Goal: Task Accomplishment & Management: Complete application form

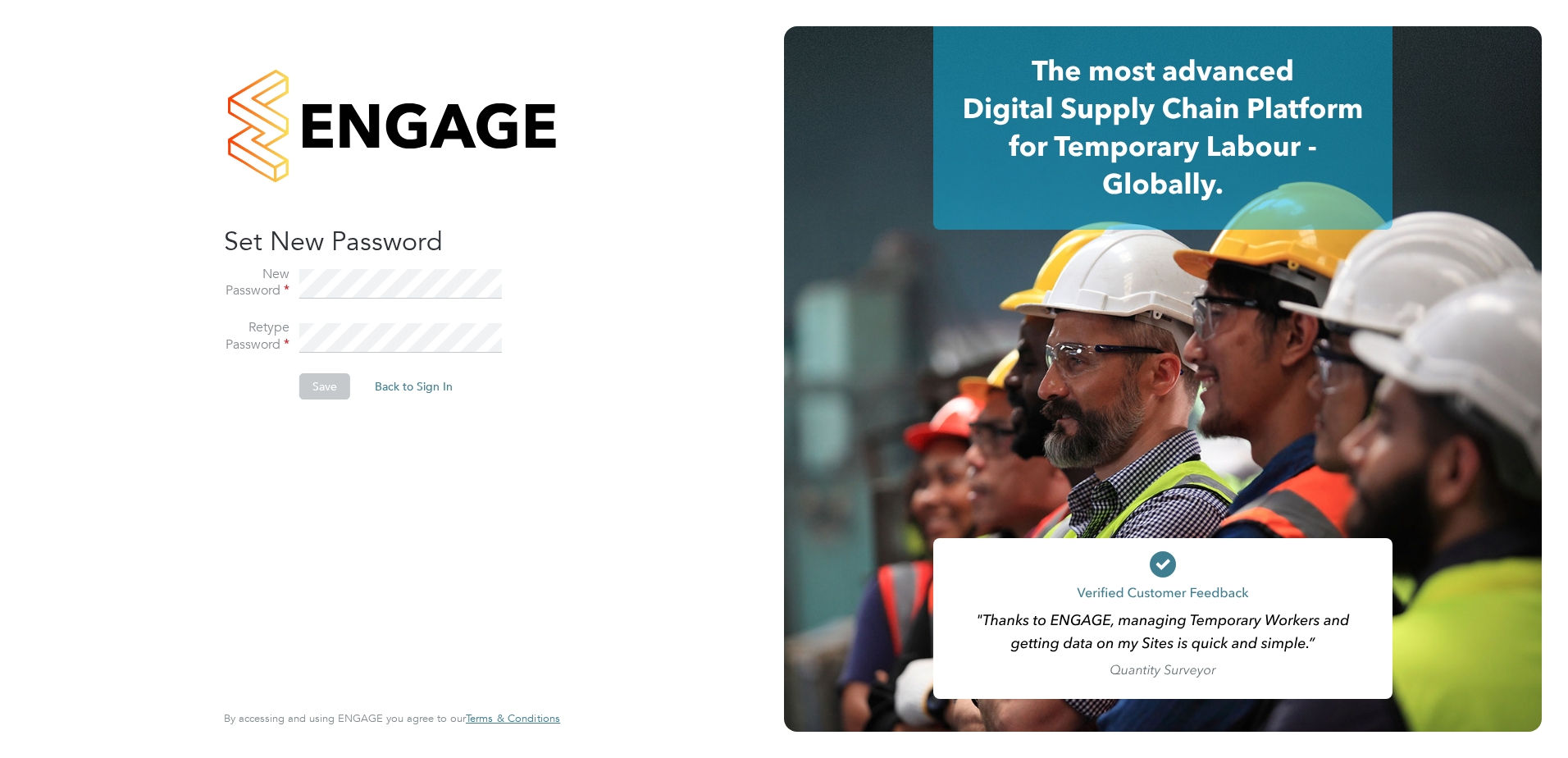
click at [198, 291] on div "Sorry! The link you followed has expired. I want to reset my password Back to S…" at bounding box center [392, 379] width 402 height 758
click at [519, 274] on li "New Password" at bounding box center [384, 292] width 319 height 54
click at [293, 331] on li "Retype Password" at bounding box center [384, 346] width 319 height 54
click at [320, 387] on button "Save" at bounding box center [324, 386] width 51 height 26
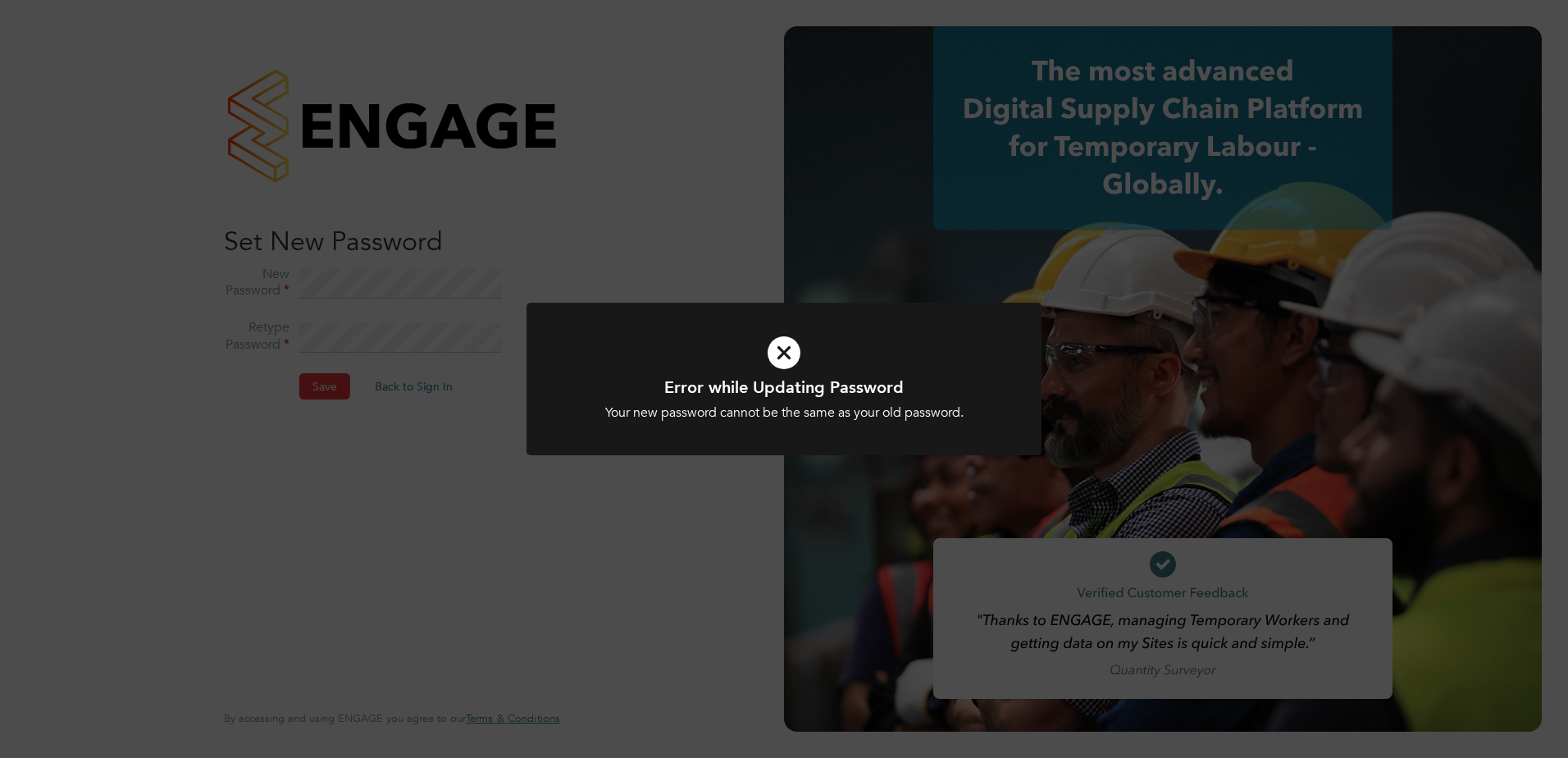
click at [581, 284] on div "Error while Updating Password Your new password cannot be the same as your old …" at bounding box center [784, 379] width 1568 height 758
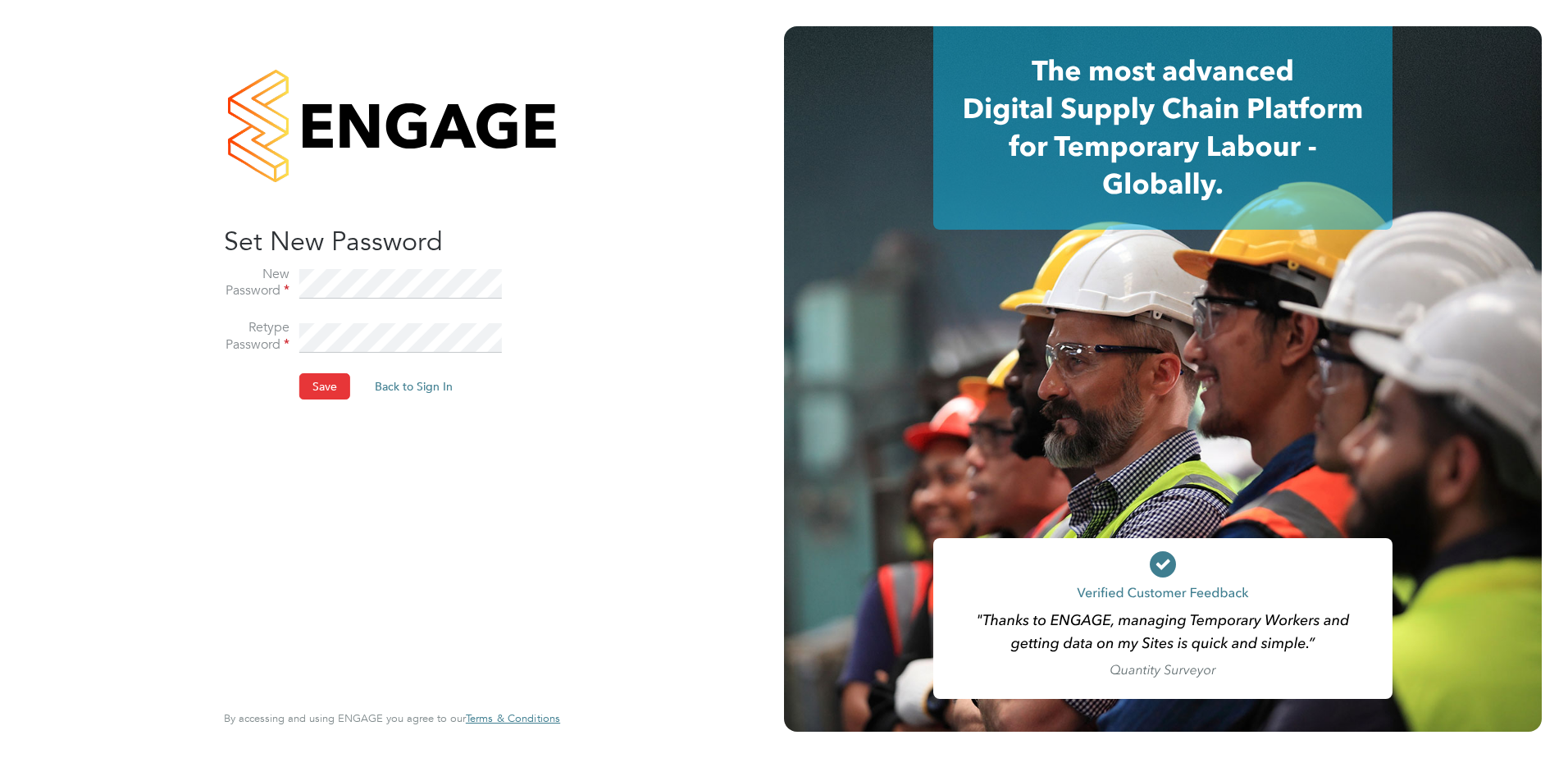
click at [396, 392] on button "Back to Sign In" at bounding box center [414, 386] width 104 height 26
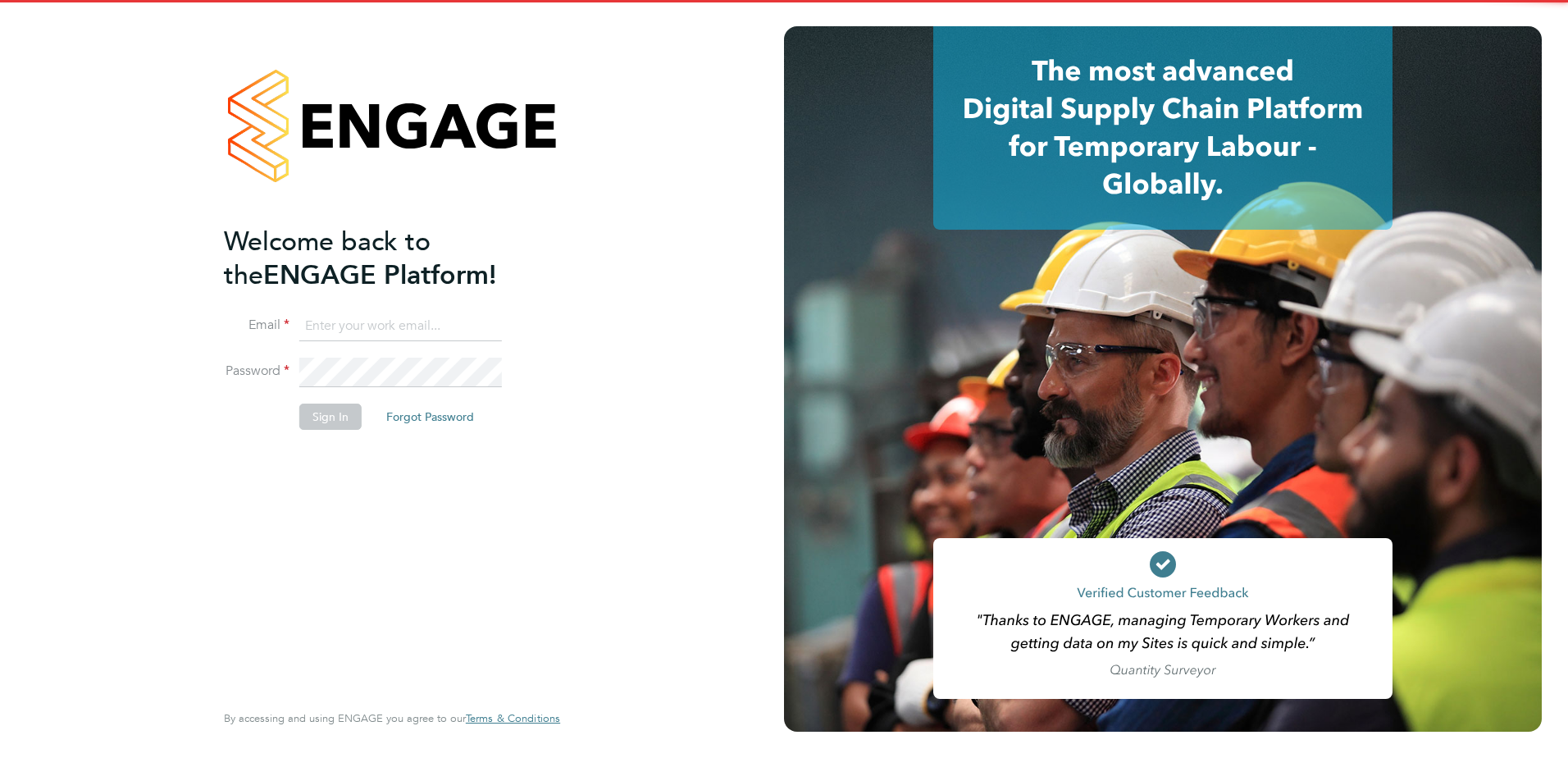
type input "shane.beck@apleona.com"
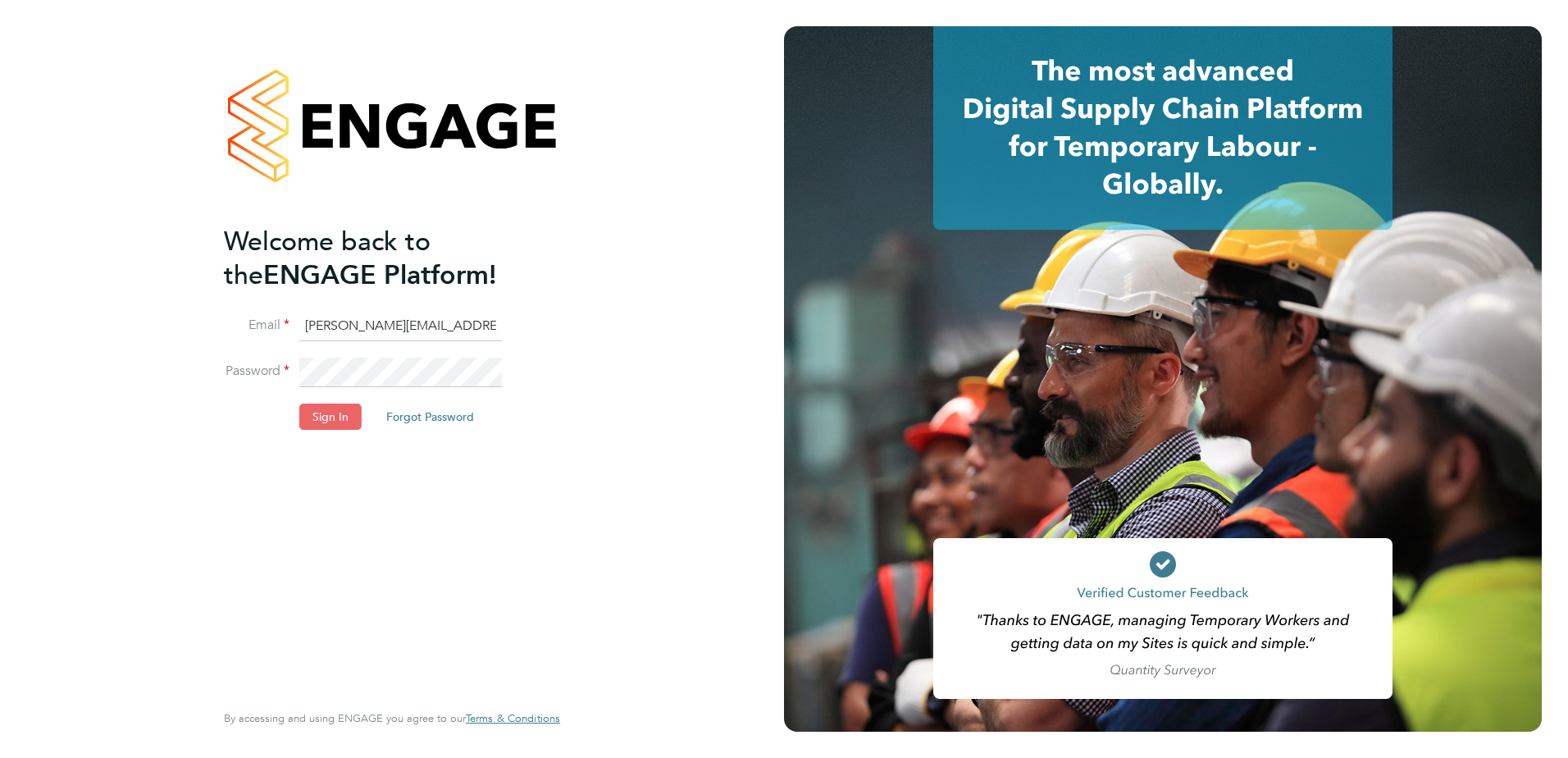
click at [358, 420] on button "Sign In" at bounding box center [330, 416] width 63 height 26
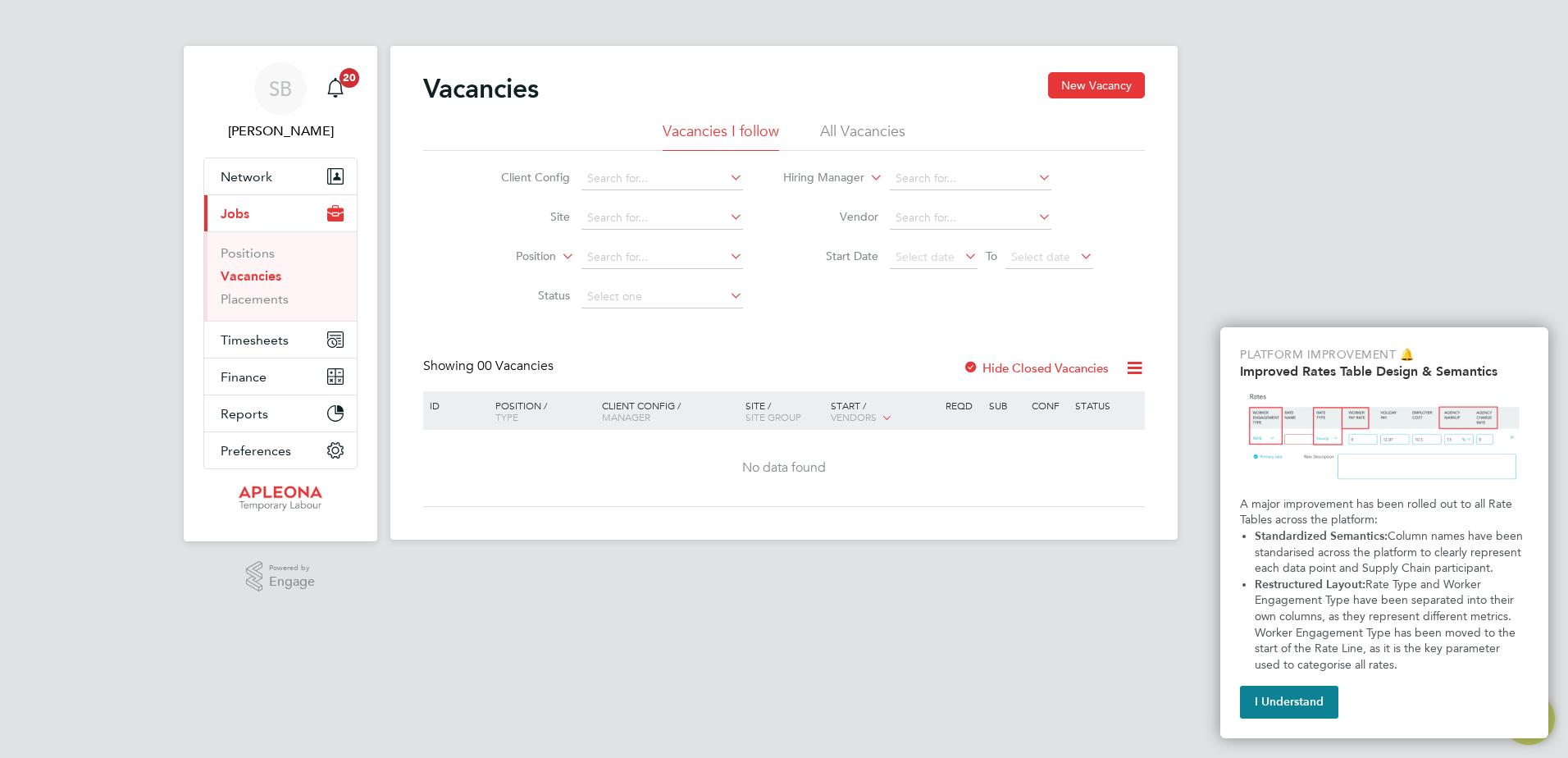
click at [1321, 703] on button "I Understand" at bounding box center [1289, 702] width 98 height 33
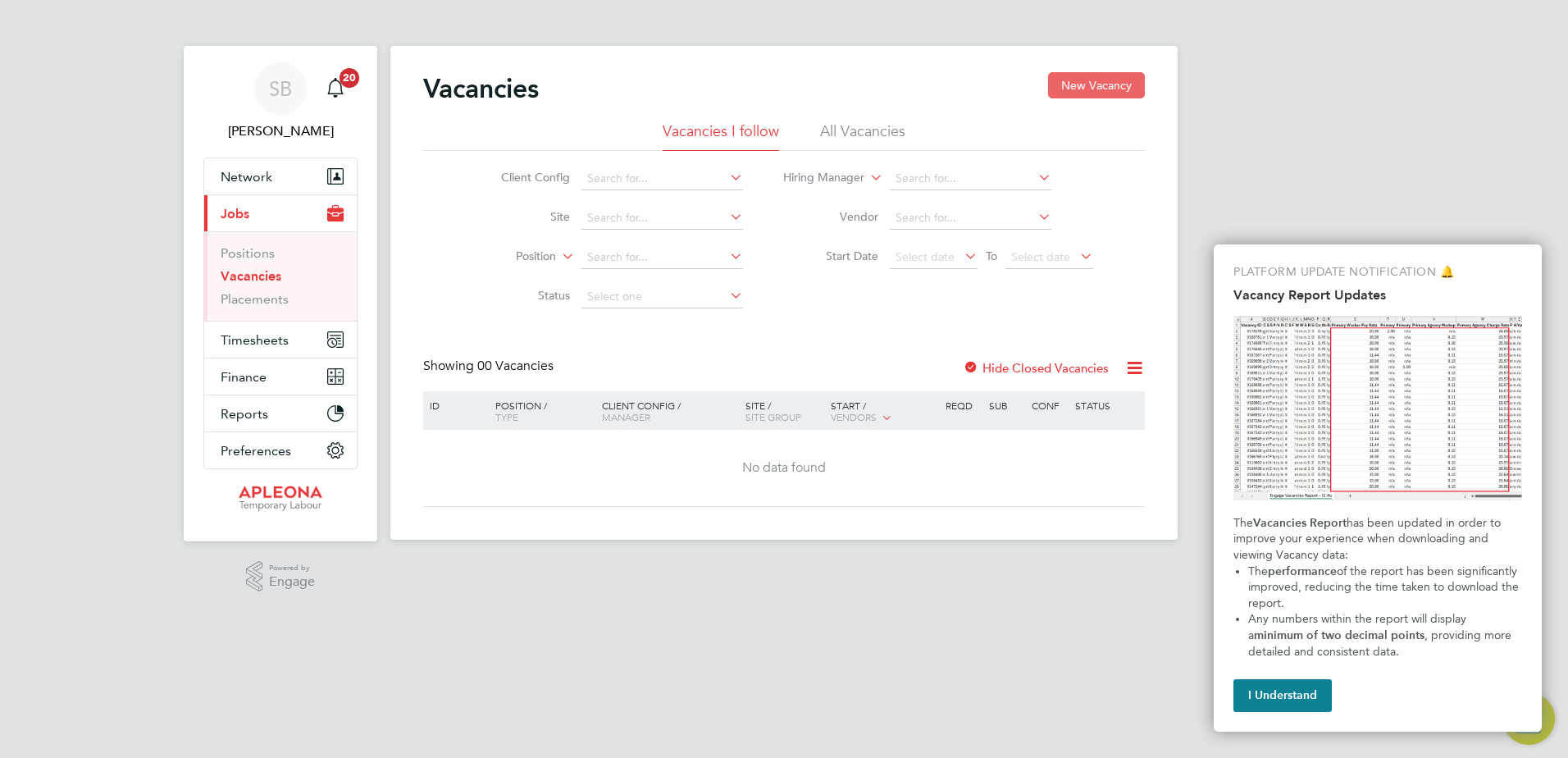
click at [1078, 79] on button "New Vacancy" at bounding box center [1096, 85] width 97 height 26
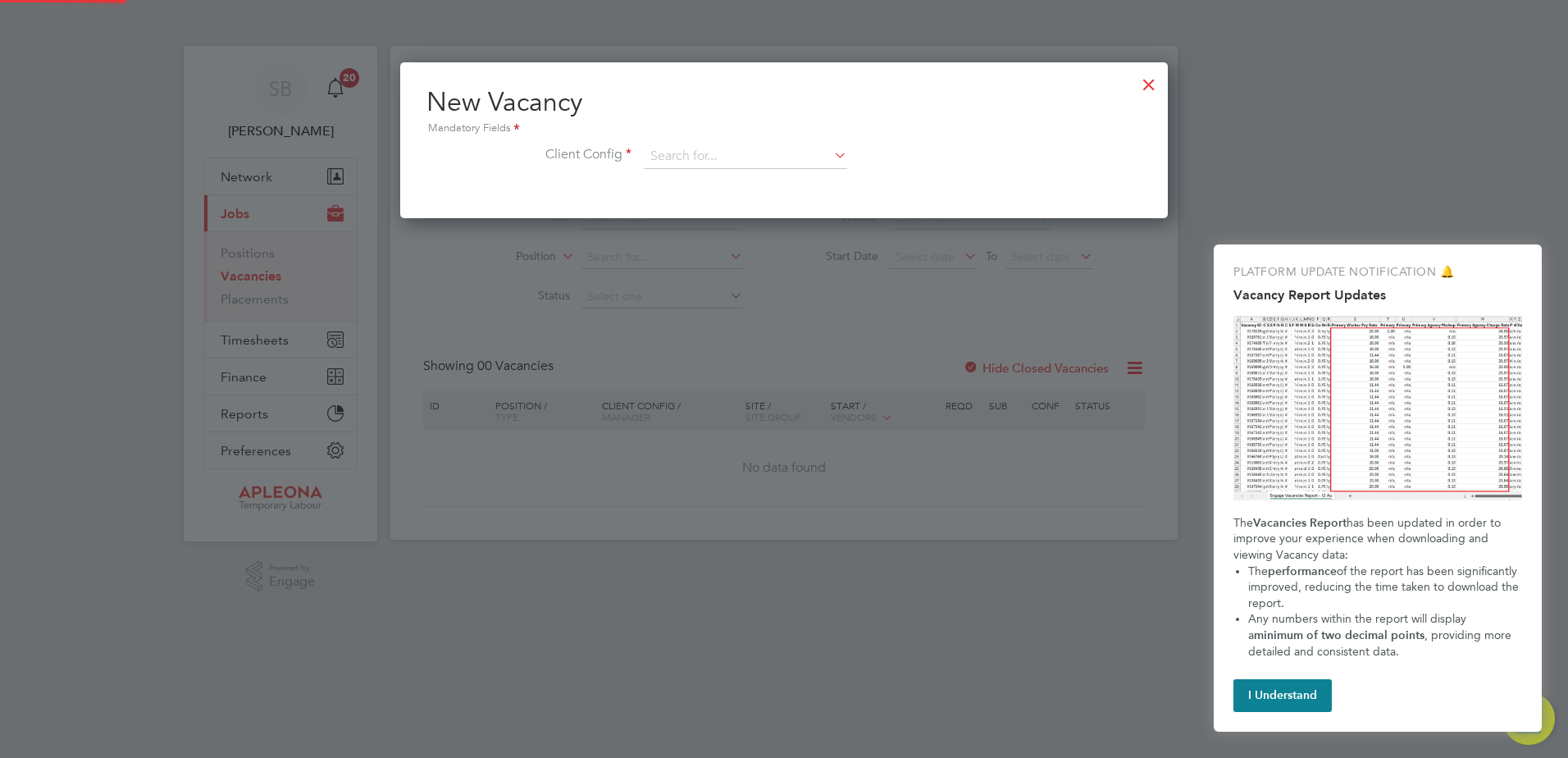
scroll to position [156, 769]
click at [725, 161] on input at bounding box center [746, 157] width 203 height 25
click at [767, 199] on li "Combined Technical Solutions Ltd" at bounding box center [746, 202] width 204 height 22
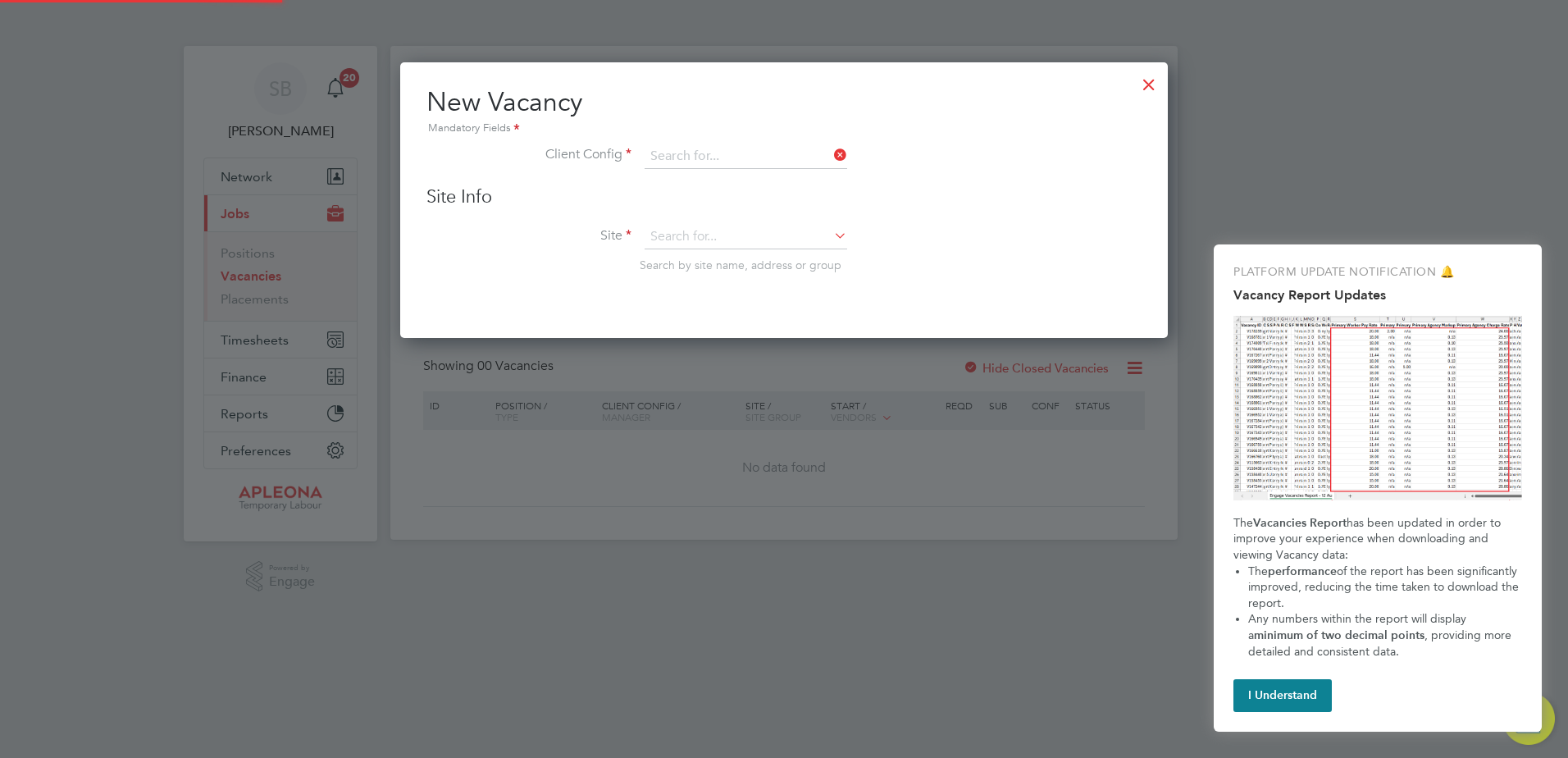
type input "Combined Technical Solutions Ltd"
click at [761, 236] on input at bounding box center [746, 238] width 203 height 25
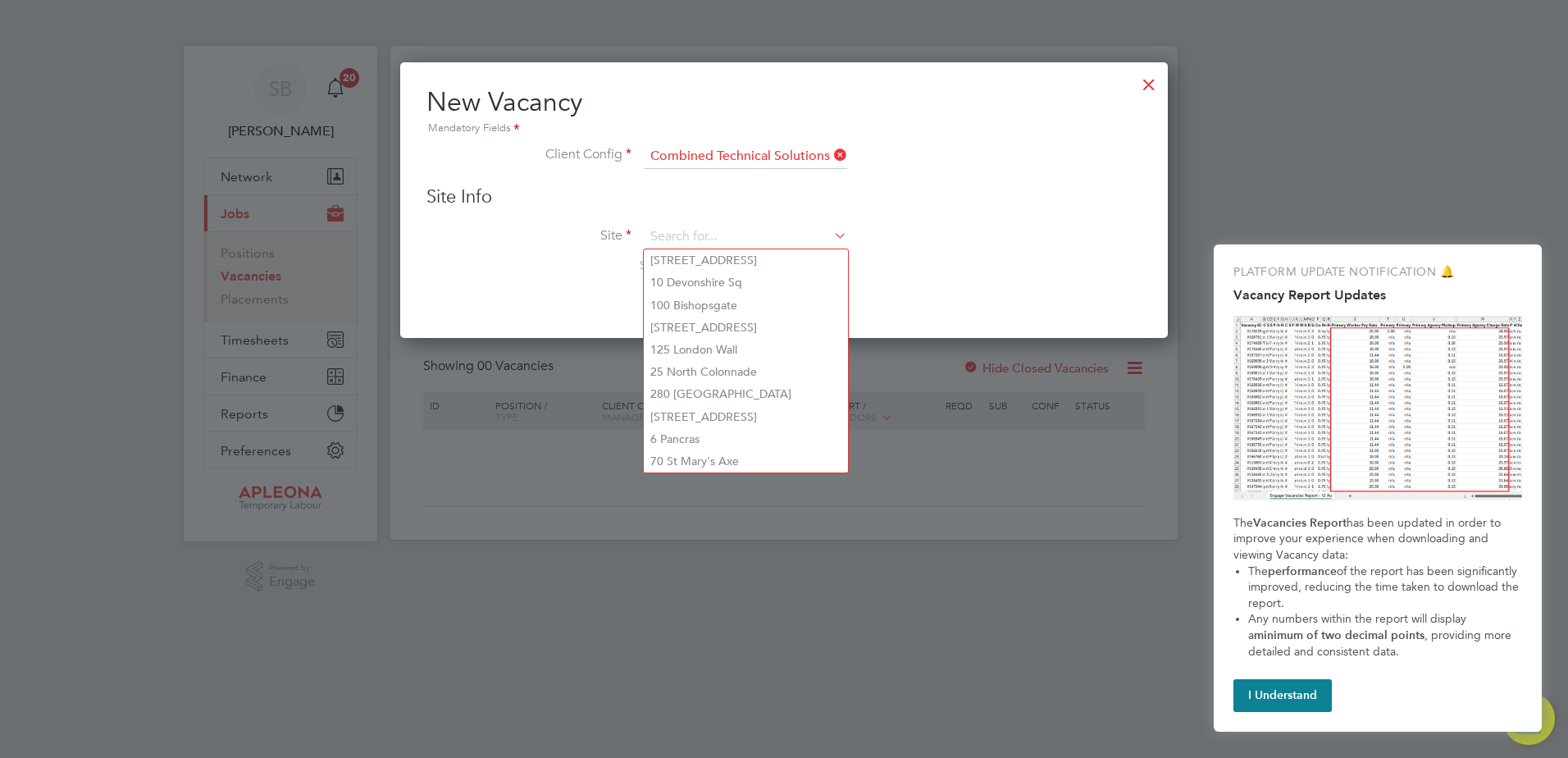
click at [815, 207] on h3 "Site Info" at bounding box center [783, 197] width 715 height 24
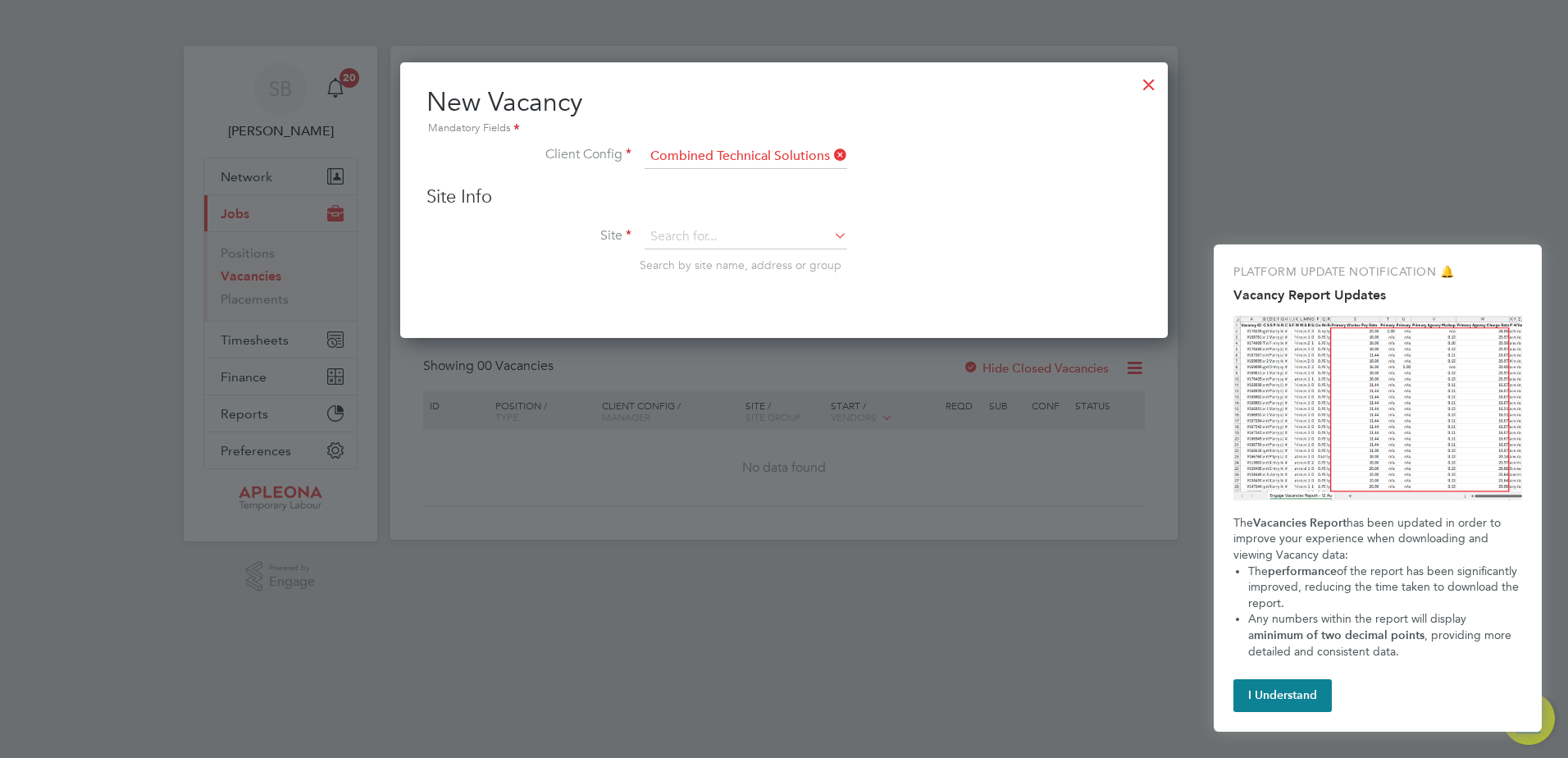
click at [831, 157] on icon at bounding box center [831, 155] width 0 height 23
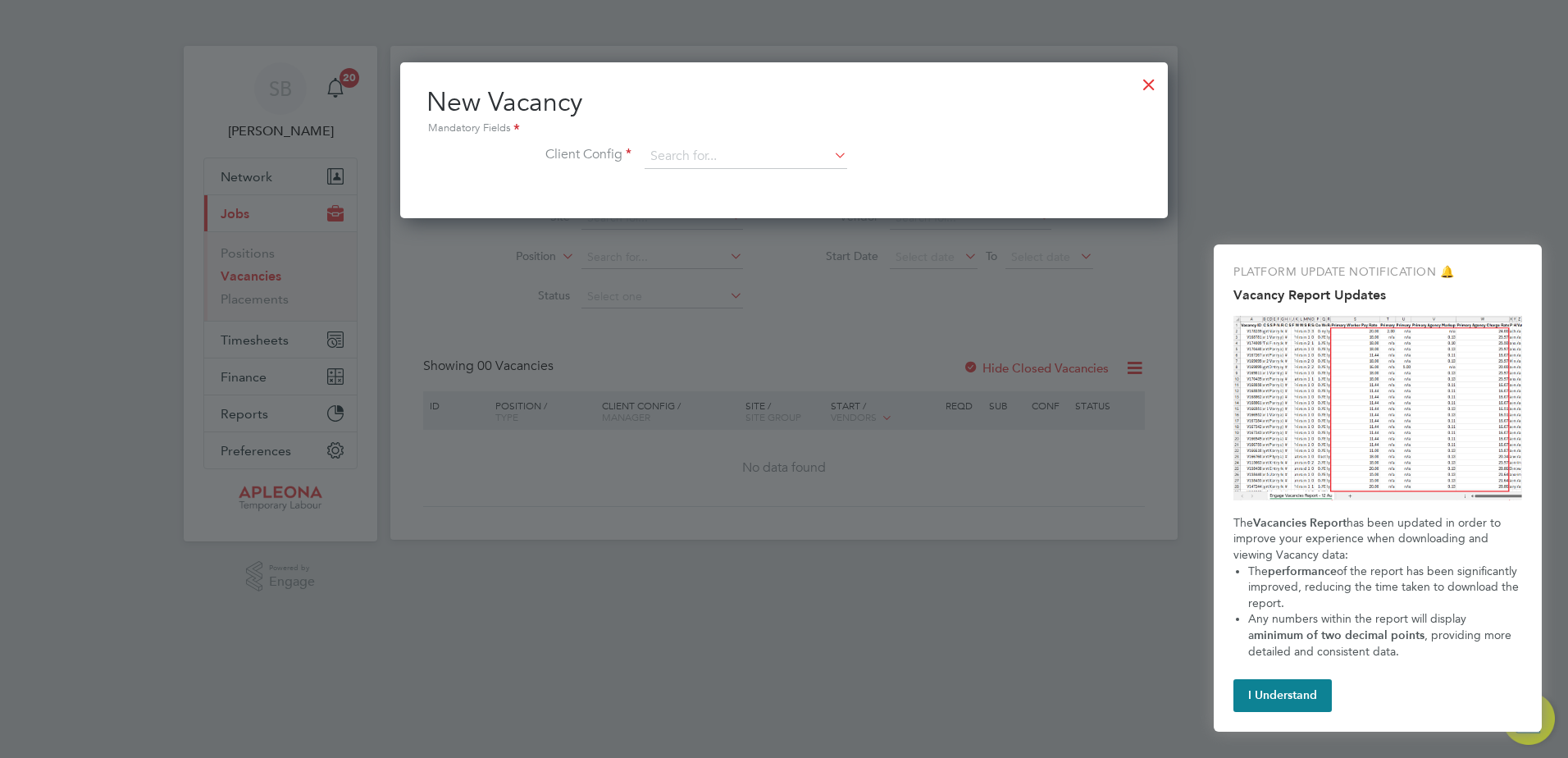
click at [831, 155] on icon at bounding box center [831, 155] width 0 height 23
click at [775, 183] on li "Apleona - Pretium" at bounding box center [746, 180] width 204 height 22
type input "Apleona - Pretium"
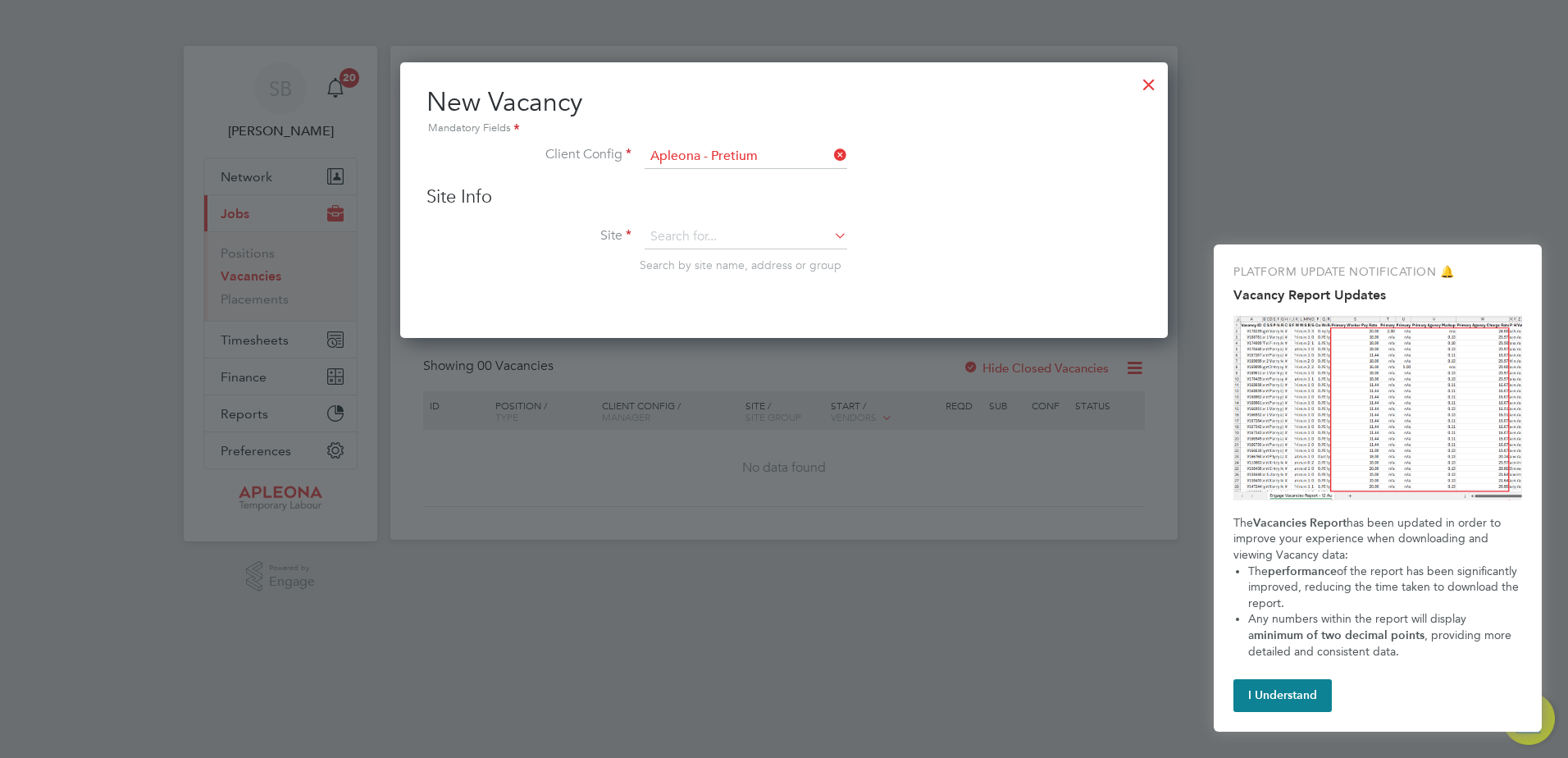
scroll to position [277, 769]
click at [803, 258] on li "Site Search by site name, address or group" at bounding box center [783, 265] width 715 height 81
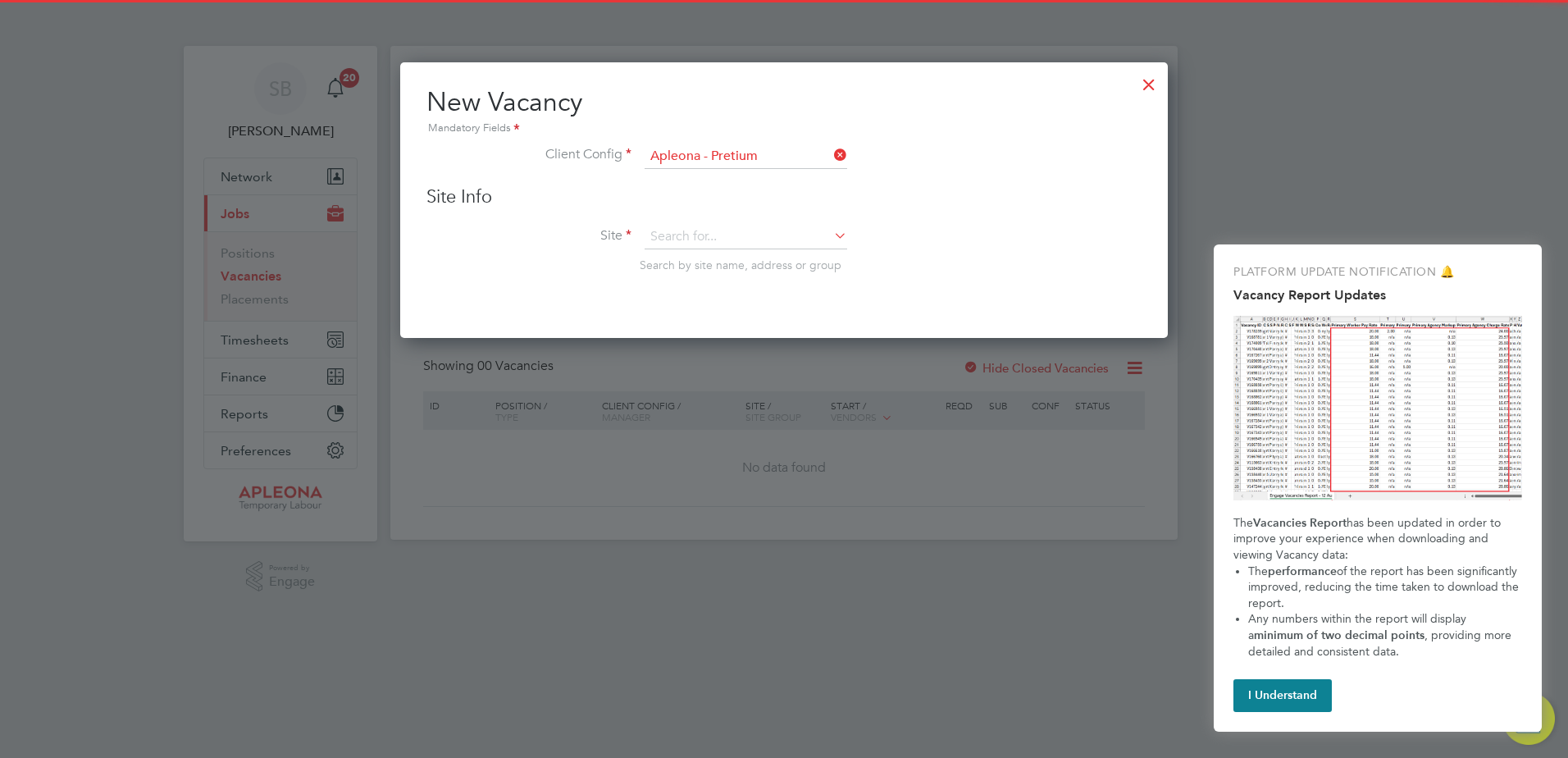
click at [821, 257] on li "Site Search by site name, address or group" at bounding box center [783, 265] width 715 height 81
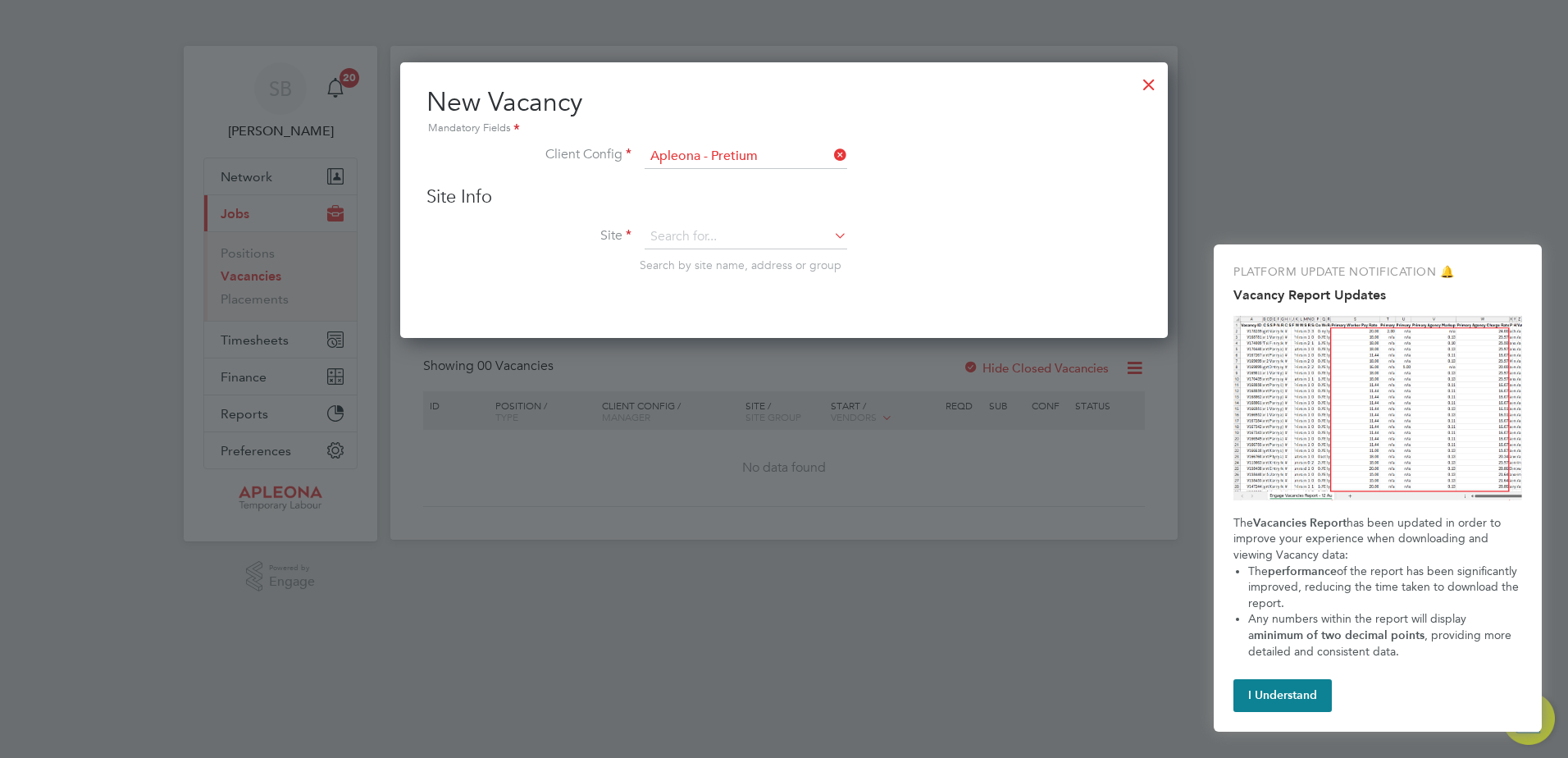
click at [831, 234] on icon at bounding box center [831, 236] width 0 height 23
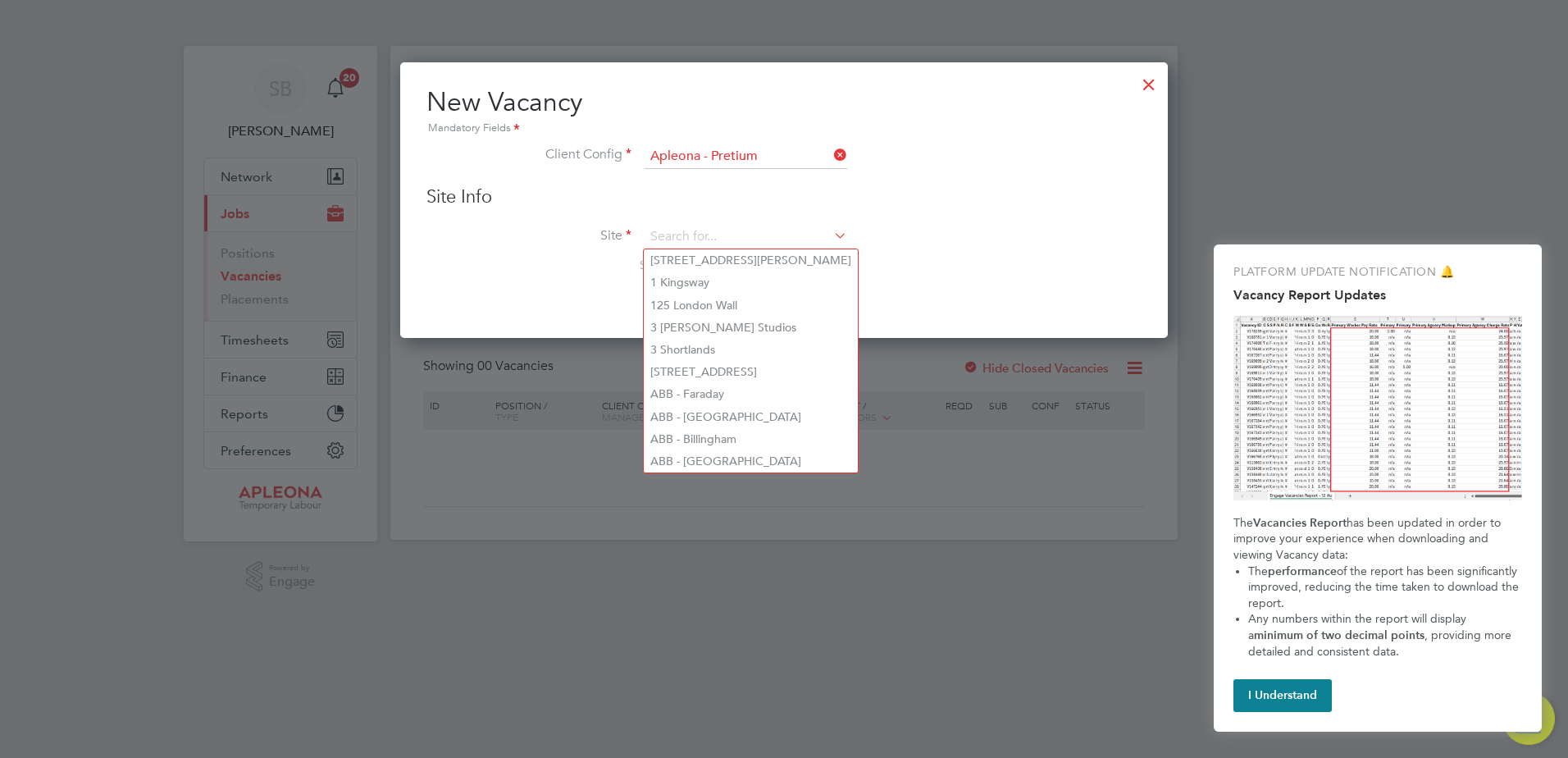
click at [921, 215] on div "Site Info Site Search by site name, address or group" at bounding box center [783, 245] width 715 height 120
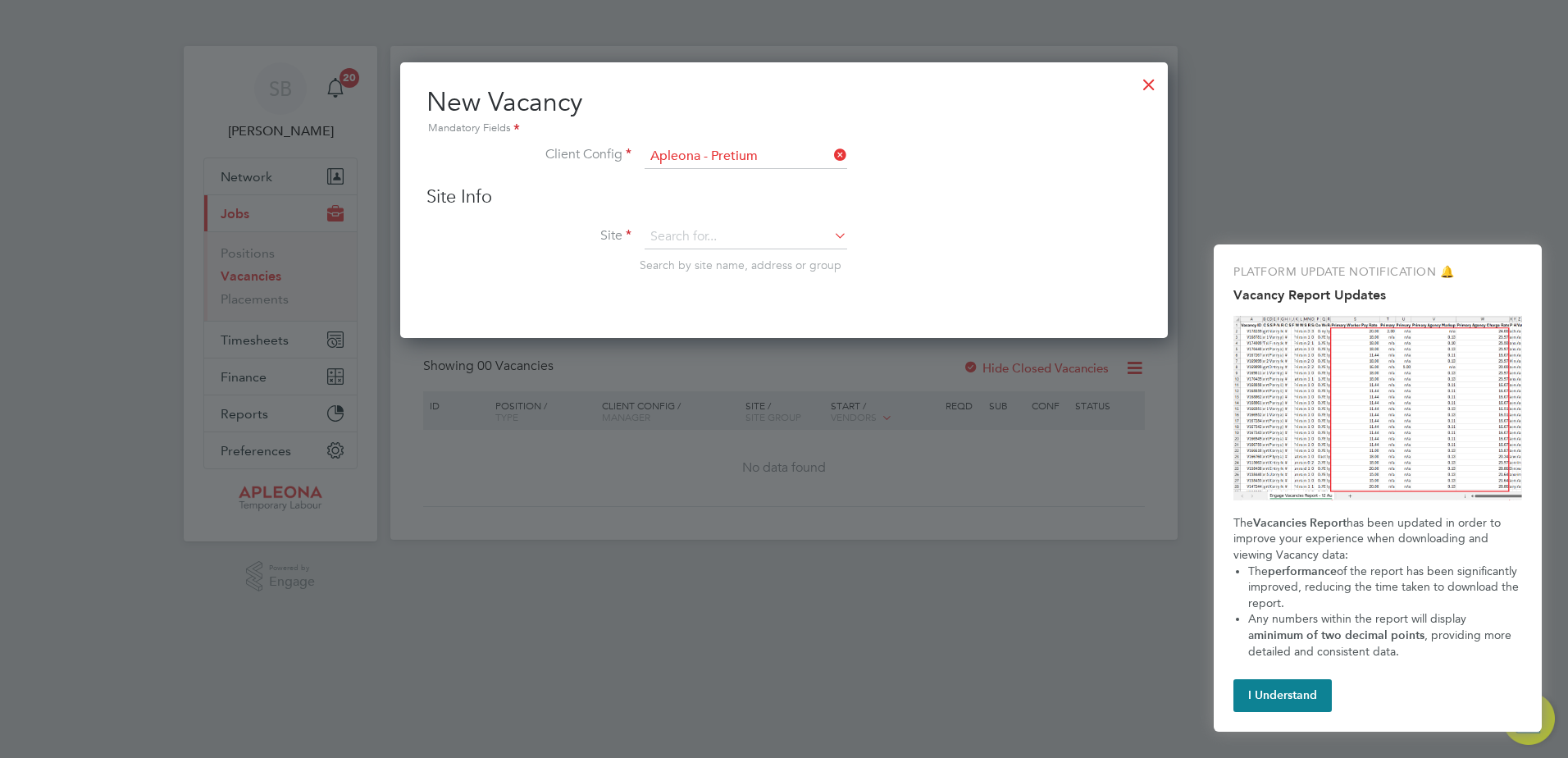
click at [831, 153] on icon at bounding box center [831, 155] width 0 height 23
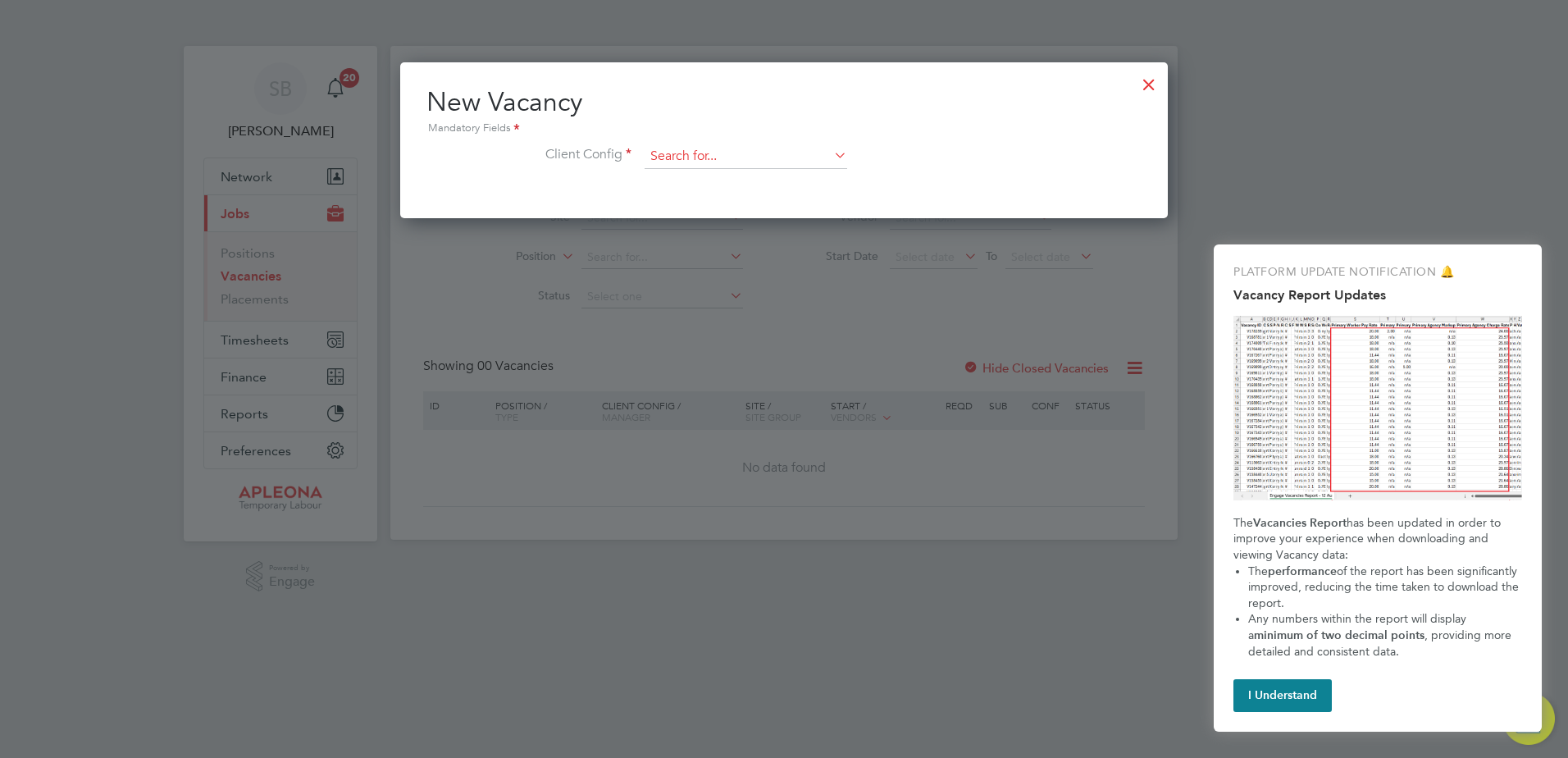
click at [804, 157] on input at bounding box center [746, 157] width 203 height 25
click at [771, 194] on li "Combined Technical Solutions Ltd" at bounding box center [746, 202] width 204 height 22
type input "Combined Technical Solutions Ltd"
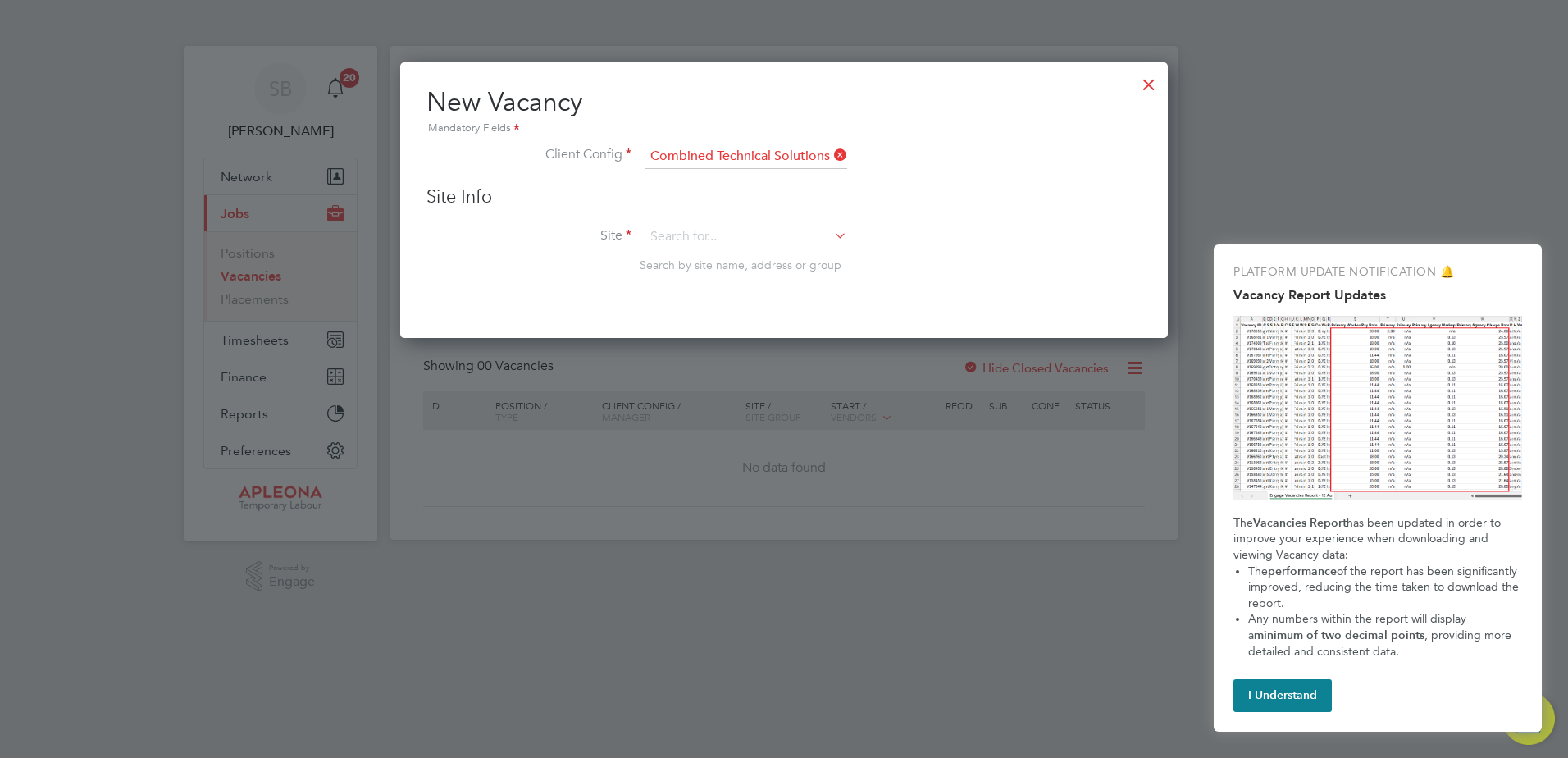
scroll to position [277, 769]
click at [713, 236] on input at bounding box center [746, 238] width 203 height 25
type input "paddinton"
click at [859, 314] on div "New Vacancy Mandatory Fields Client Config Combined Technical Solutions Ltd Sit…" at bounding box center [784, 200] width 768 height 275
click at [659, 223] on div "Site Info Site Search by site name, address or group" at bounding box center [783, 245] width 715 height 120
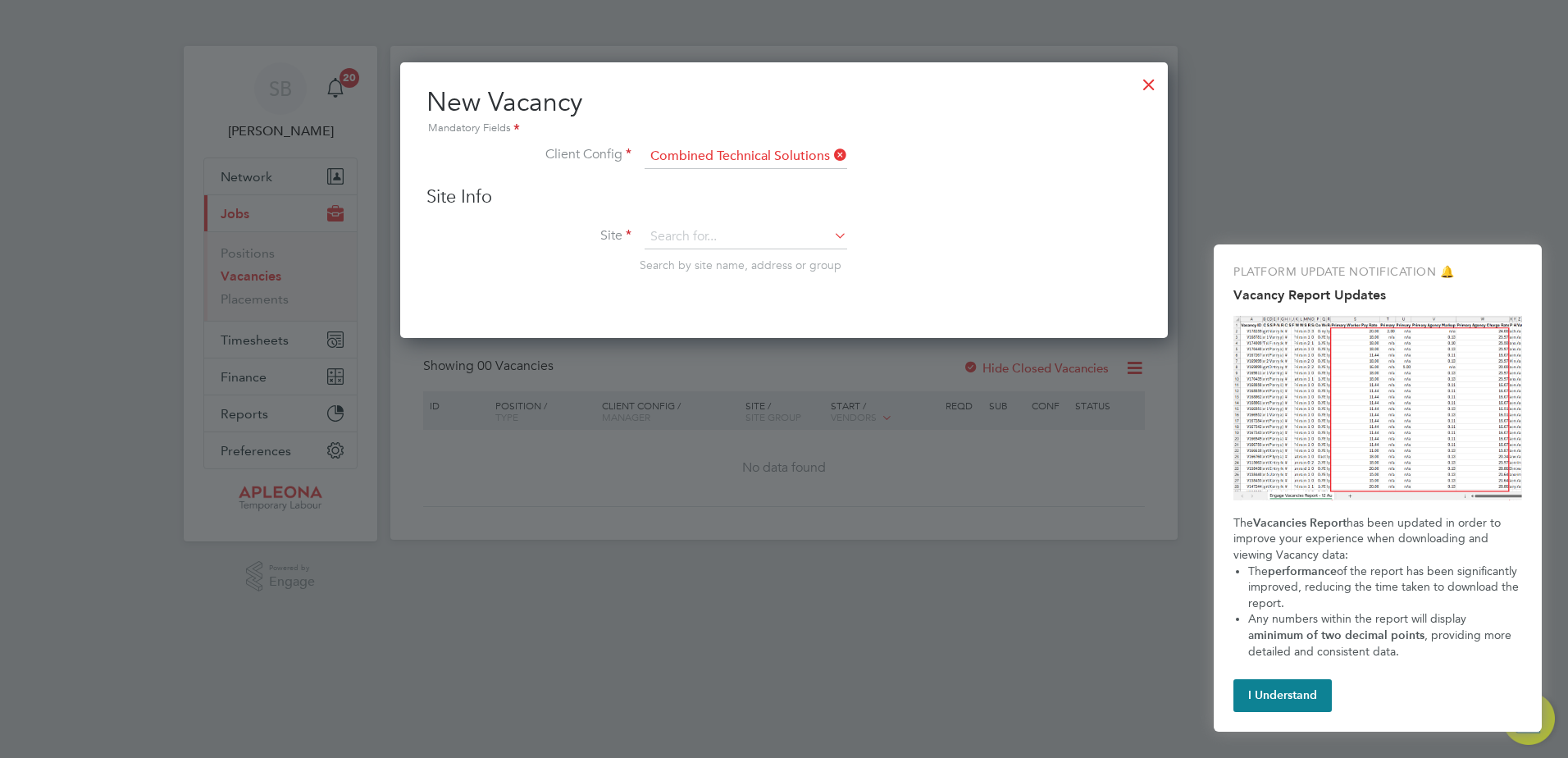
click at [1155, 87] on div at bounding box center [1149, 80] width 30 height 30
